Goal: Task Accomplishment & Management: Complete application form

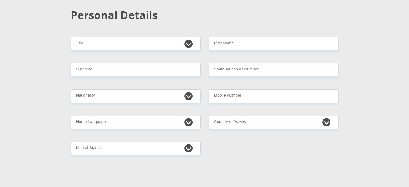
scroll to position [81, 0]
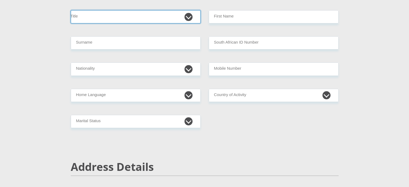
click at [135, 20] on select "Mr Ms Mrs Dr [PERSON_NAME]" at bounding box center [136, 16] width 130 height 13
click at [71, 10] on select "Mr Ms Mrs Dr [PERSON_NAME]" at bounding box center [136, 16] width 130 height 13
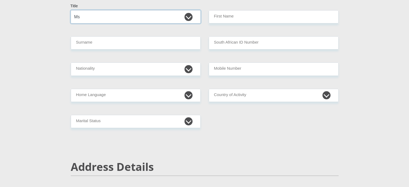
click at [104, 19] on select "Mr Ms Mrs Dr [PERSON_NAME]" at bounding box center [136, 16] width 130 height 13
select select "Mrs"
click at [71, 10] on select "Mr Ms Mrs Dr [PERSON_NAME]" at bounding box center [136, 16] width 130 height 13
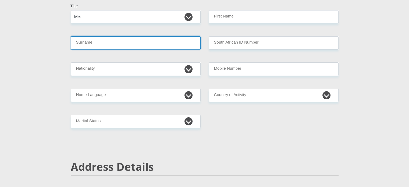
click at [94, 45] on input "Surname" at bounding box center [136, 42] width 130 height 13
type input "[PERSON_NAME]"
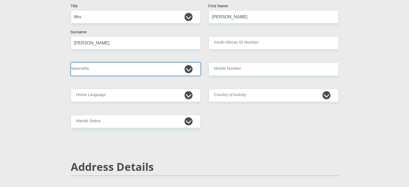
select select "ZAF"
type input "0732623679"
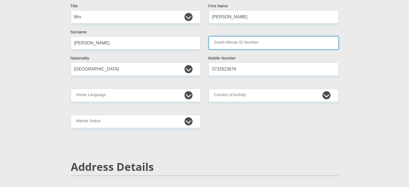
click at [220, 43] on input "South African ID Number" at bounding box center [274, 42] width 130 height 13
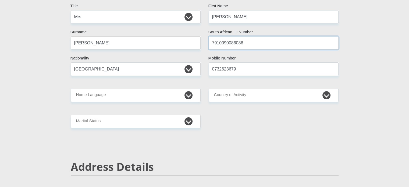
type input "7910090086086"
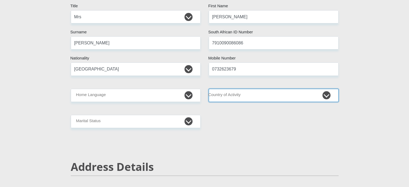
click at [240, 93] on select "[GEOGRAPHIC_DATA] [GEOGRAPHIC_DATA] [GEOGRAPHIC_DATA] [GEOGRAPHIC_DATA] [GEOGRA…" at bounding box center [274, 95] width 130 height 13
select select "ZAF"
click at [209, 89] on select "[GEOGRAPHIC_DATA] [GEOGRAPHIC_DATA] [GEOGRAPHIC_DATA] [GEOGRAPHIC_DATA] [GEOGRA…" at bounding box center [274, 95] width 130 height 13
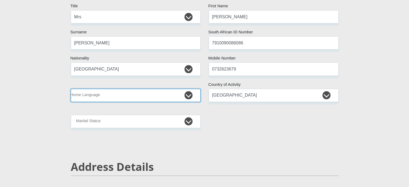
click at [133, 97] on select "Afrikaans English Sepedi South Ndebele Southern Sotho Swati Tsonga Tswana Venda…" at bounding box center [136, 95] width 130 height 13
select select "eng"
click at [71, 89] on select "Afrikaans English Sepedi South Ndebele Southern Sotho Swati Tsonga Tswana Venda…" at bounding box center [136, 95] width 130 height 13
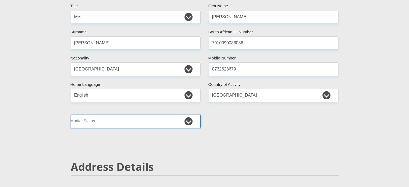
click at [137, 122] on select "Married ANC Single Divorced Widowed Married COP or Customary Law" at bounding box center [136, 121] width 130 height 13
select select "1"
click at [71, 115] on select "Married ANC Single Divorced Widowed Married COP or Customary Law" at bounding box center [136, 121] width 130 height 13
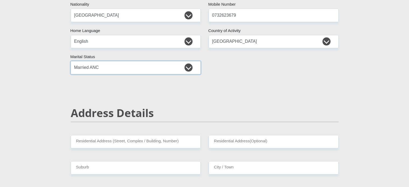
scroll to position [188, 0]
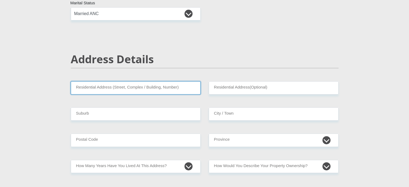
click at [142, 91] on input "Residential Address (Street, Complex / Building, Number)" at bounding box center [136, 87] width 130 height 13
type input "5 [GEOGRAPHIC_DATA]"
type input "parklands"
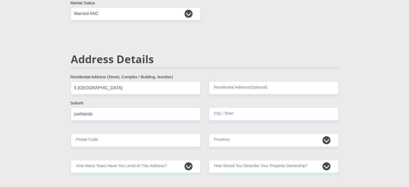
type input "parklands"
type input "7441"
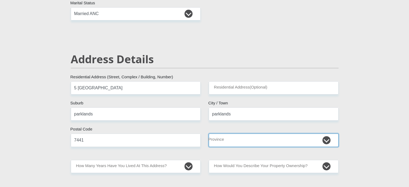
select select "Western Cape"
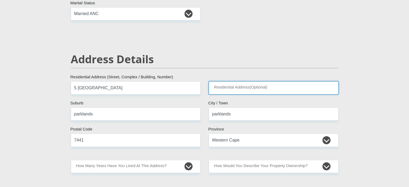
click at [241, 86] on input "Residential Address(Optional)" at bounding box center [274, 87] width 130 height 13
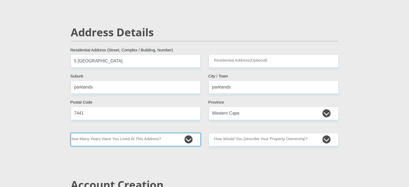
click at [191, 137] on select "less than 1 year 1-3 years 3-5 years 5+ years" at bounding box center [136, 139] width 130 height 13
select select "5"
click at [71, 133] on select "less than 1 year 1-3 years 3-5 years 5+ years" at bounding box center [136, 139] width 130 height 13
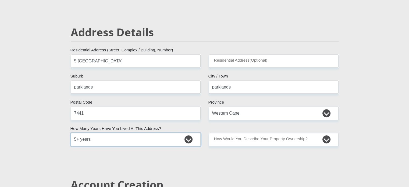
scroll to position [242, 0]
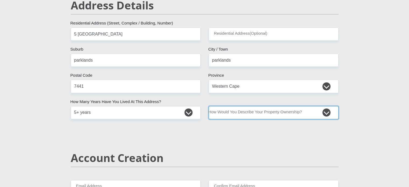
click at [270, 113] on select "Owned Rented Family Owned Company Dwelling" at bounding box center [274, 112] width 130 height 13
select select "Owned"
click at [209, 106] on select "Owned Rented Family Owned Company Dwelling" at bounding box center [274, 112] width 130 height 13
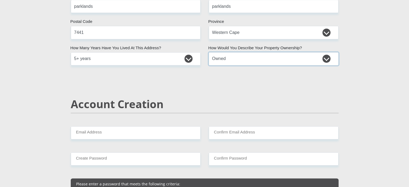
scroll to position [323, 0]
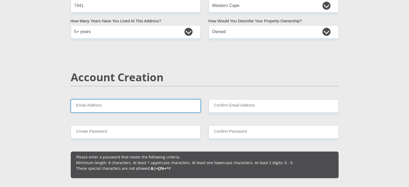
click at [165, 111] on input "Email Address" at bounding box center [136, 105] width 130 height 13
type input "[PERSON_NAME][EMAIL_ADDRESS][PERSON_NAME][DOMAIN_NAME]"
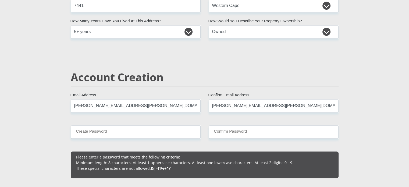
type input "[PERSON_NAME]"
type input "Hayward"
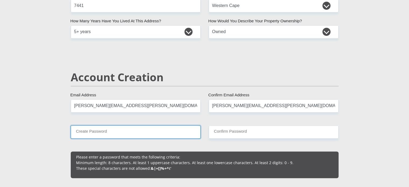
click at [145, 131] on input "Create Password" at bounding box center [136, 131] width 130 height 13
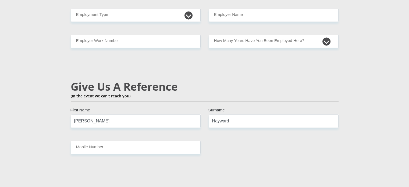
scroll to position [807, 0]
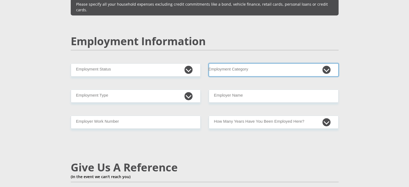
click at [253, 63] on select "AGRICULTURE ALCOHOL & TOBACCO CONSTRUCTION MATERIALS METALLURGY EQUIPMENT FOR R…" at bounding box center [274, 69] width 130 height 13
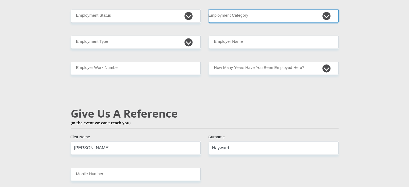
scroll to position [834, 0]
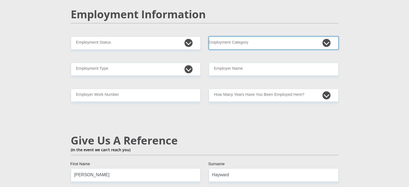
click at [325, 36] on select "AGRICULTURE ALCOHOL & TOBACCO CONSTRUCTION MATERIALS METALLURGY EQUIPMENT FOR R…" at bounding box center [274, 42] width 130 height 13
select select "71"
click at [209, 36] on select "AGRICULTURE ALCOHOL & TOBACCO CONSTRUCTION MATERIALS METALLURGY EQUIPMENT FOR R…" at bounding box center [274, 42] width 130 height 13
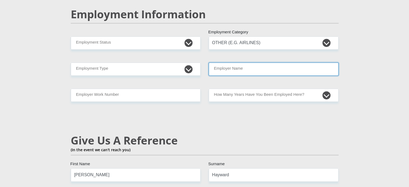
click at [249, 62] on input "Employer Name" at bounding box center [274, 68] width 130 height 13
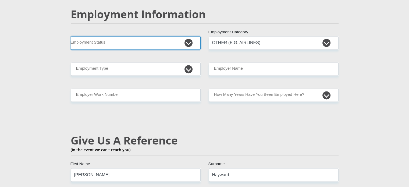
click at [163, 36] on select "Permanent/Full-time Part-time/Casual [DEMOGRAPHIC_DATA] Worker Self-Employed Ho…" at bounding box center [136, 42] width 130 height 13
select select "1"
click at [71, 36] on select "Permanent/Full-time Part-time/Casual [DEMOGRAPHIC_DATA] Worker Self-Employed Ho…" at bounding box center [136, 42] width 130 height 13
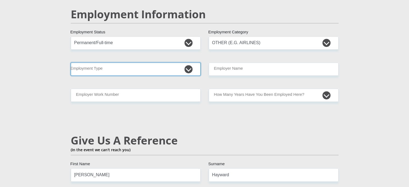
click at [186, 62] on select "College/Lecturer Craft Seller Creative Driver Executive Farmer Forces - Non Com…" at bounding box center [136, 68] width 130 height 13
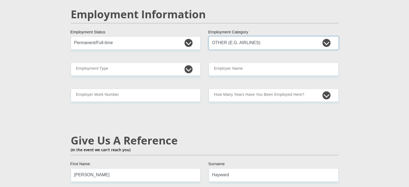
click at [328, 36] on select "AGRICULTURE ALCOHOL & TOBACCO CONSTRUCTION MATERIALS METALLURGY EQUIPMENT FOR R…" at bounding box center [274, 42] width 130 height 13
select select
click at [209, 36] on select "AGRICULTURE ALCOHOL & TOBACCO CONSTRUCTION MATERIALS METALLURGY EQUIPMENT FOR R…" at bounding box center [274, 42] width 130 height 13
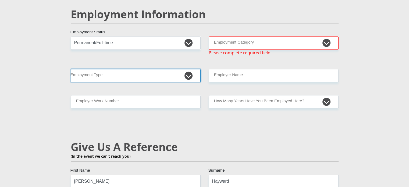
click at [191, 69] on select "College/Lecturer Craft Seller Creative Driver Executive Farmer Forces - Non Com…" at bounding box center [136, 75] width 130 height 13
select select "Creative"
click at [71, 69] on select "College/Lecturer Craft Seller Creative Driver Executive Farmer Forces - Non Com…" at bounding box center [136, 75] width 130 height 13
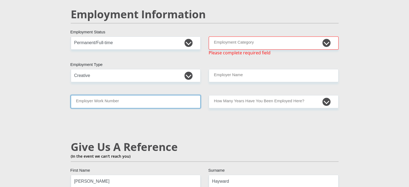
click at [135, 95] on input "Employer Work Number" at bounding box center [136, 101] width 130 height 13
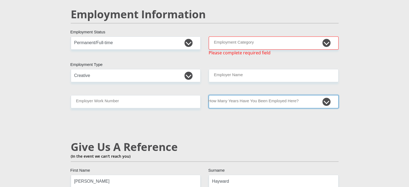
click at [235, 95] on select "less than 1 year 1-3 years 3-5 years 5+ years" at bounding box center [274, 101] width 130 height 13
select select "60"
click at [209, 95] on select "less than 1 year 1-3 years 3-5 years 5+ years" at bounding box center [274, 101] width 130 height 13
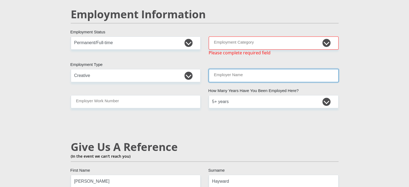
click at [259, 69] on input "Employer Name" at bounding box center [274, 75] width 130 height 13
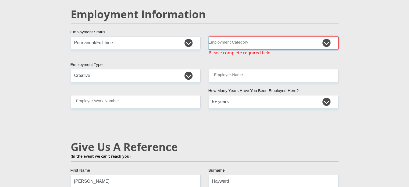
click at [256, 36] on select "AGRICULTURE ALCOHOL & TOBACCO CONSTRUCTION MATERIALS METALLURGY EQUIPMENT FOR R…" at bounding box center [274, 42] width 130 height 13
click at [235, 36] on select "AGRICULTURE ALCOHOL & TOBACCO CONSTRUCTION MATERIALS METALLURGY EQUIPMENT FOR R…" at bounding box center [274, 42] width 130 height 13
click at [237, 36] on select "AGRICULTURE ALCOHOL & TOBACCO CONSTRUCTION MATERIALS METALLURGY EQUIPMENT FOR R…" at bounding box center [274, 42] width 130 height 13
select select "6"
click at [209, 36] on select "AGRICULTURE ALCOHOL & TOBACCO CONSTRUCTION MATERIALS METALLURGY EQUIPMENT FOR R…" at bounding box center [274, 42] width 130 height 13
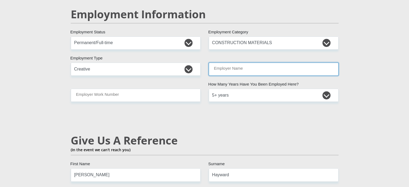
click at [242, 62] on input "Employer Name" at bounding box center [274, 68] width 130 height 13
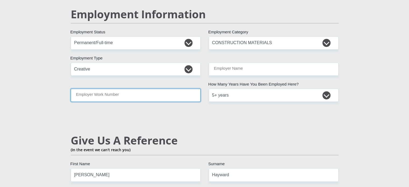
click at [119, 89] on input "Employer Work Number" at bounding box center [136, 95] width 130 height 13
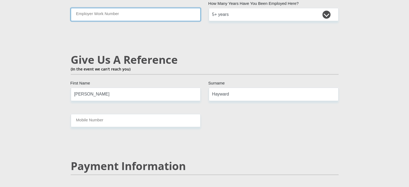
scroll to position [942, 0]
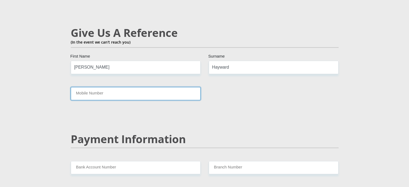
click at [146, 87] on input "Mobile Number" at bounding box center [136, 93] width 130 height 13
type input "0732623679"
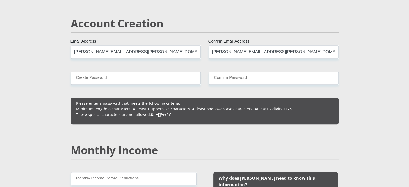
scroll to position [350, 0]
